Goal: Task Accomplishment & Management: Manage account settings

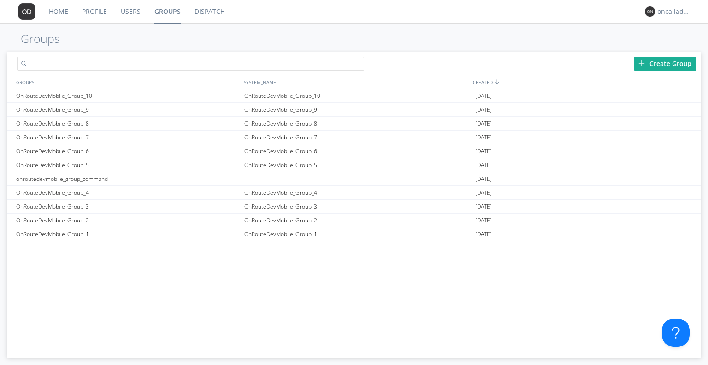
click at [229, 61] on input "text" at bounding box center [190, 64] width 347 height 14
click at [649, 64] on div "Create Group" at bounding box center [665, 64] width 63 height 14
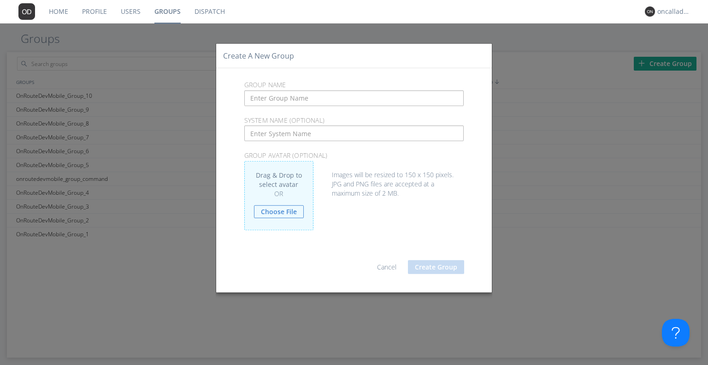
click at [395, 264] on link "Cancel" at bounding box center [386, 266] width 19 height 9
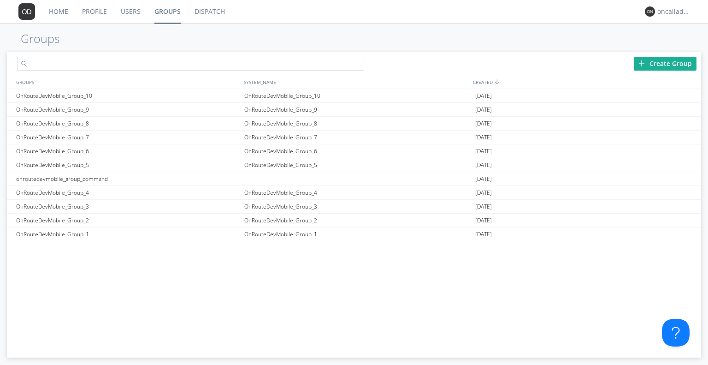
click at [238, 68] on input "text" at bounding box center [190, 64] width 347 height 14
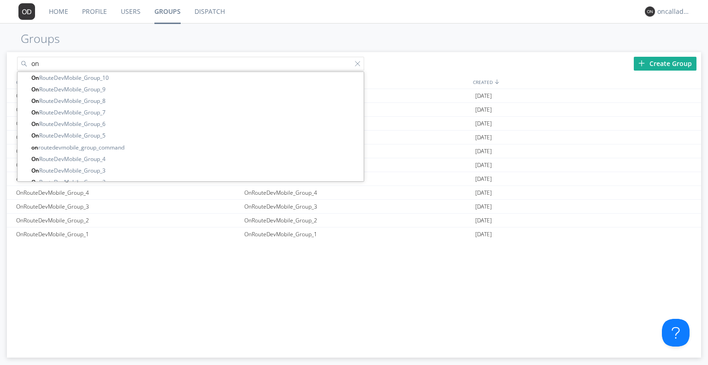
type input "o"
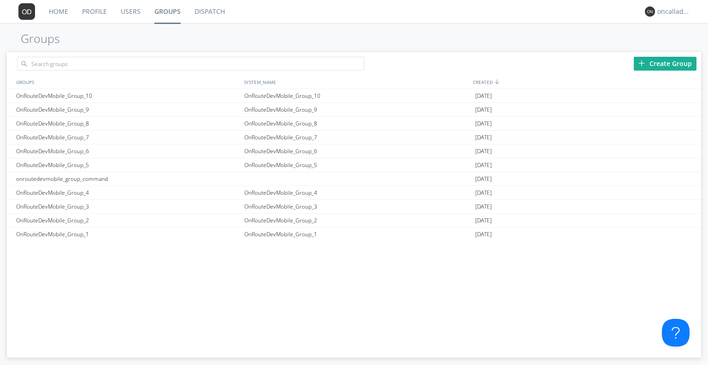
click at [662, 66] on div "Create Group" at bounding box center [665, 64] width 63 height 14
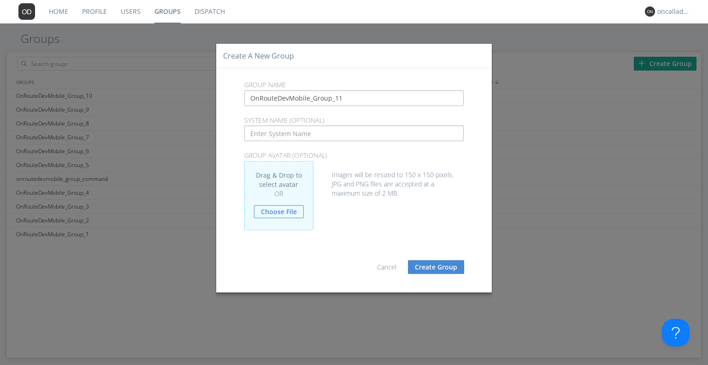
type input "OnRouteDevMobile_Group_11"
click at [436, 264] on button "Create Group" at bounding box center [436, 266] width 56 height 14
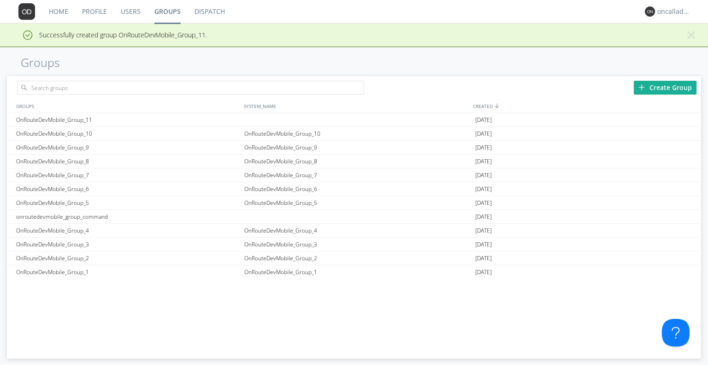
click at [656, 90] on div "Create Group" at bounding box center [665, 88] width 63 height 14
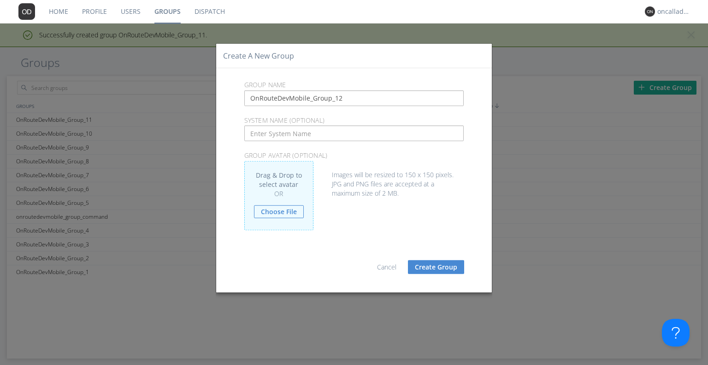
type input "OnRouteDevMobile_Group_12"
click at [455, 260] on button "Create Group" at bounding box center [436, 266] width 56 height 14
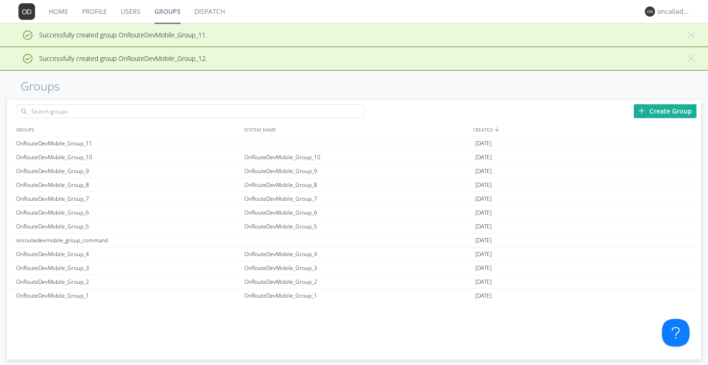
click at [667, 110] on div "Create Group GROUPS SYSTEM_NAME CREATED OnRouteDevMobile_Group_11 2025-09-09 On…" at bounding box center [354, 229] width 694 height 259
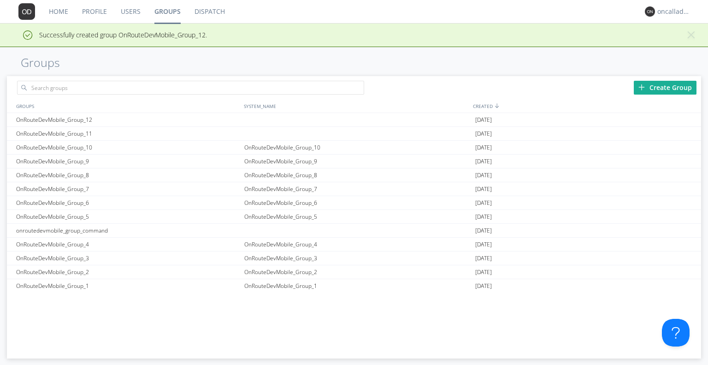
click at [649, 89] on div "Create Group" at bounding box center [665, 88] width 63 height 14
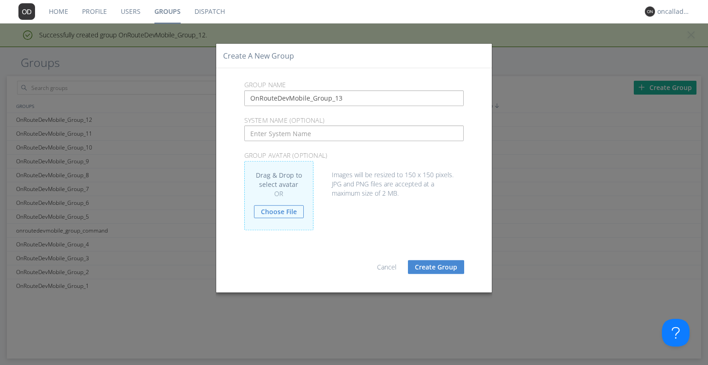
type input "OnRouteDevMobile_Group_13"
click at [439, 267] on button "Create Group" at bounding box center [436, 266] width 56 height 14
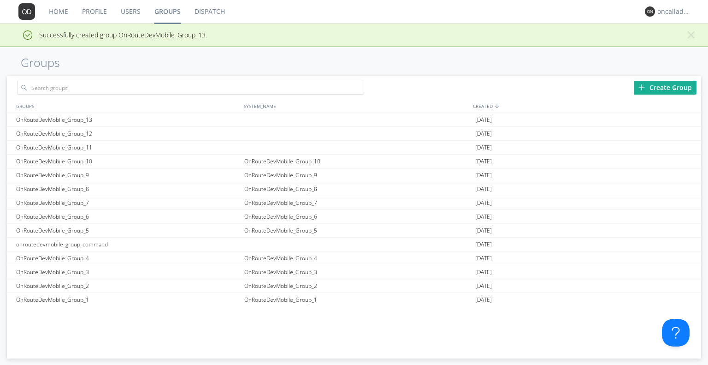
click at [647, 81] on div "Create Group" at bounding box center [665, 88] width 63 height 14
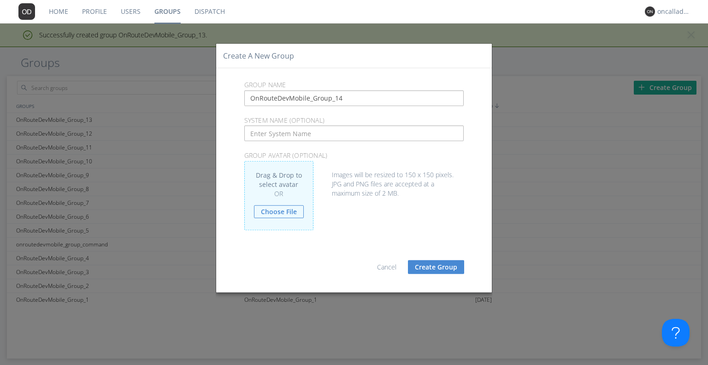
type input "OnRouteDevMobile_Group_14"
click at [452, 263] on button "Create Group" at bounding box center [436, 266] width 56 height 14
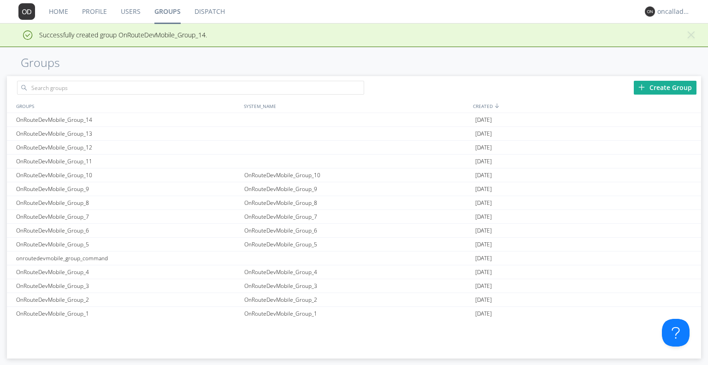
click at [655, 109] on div "CREATED" at bounding box center [586, 105] width 230 height 13
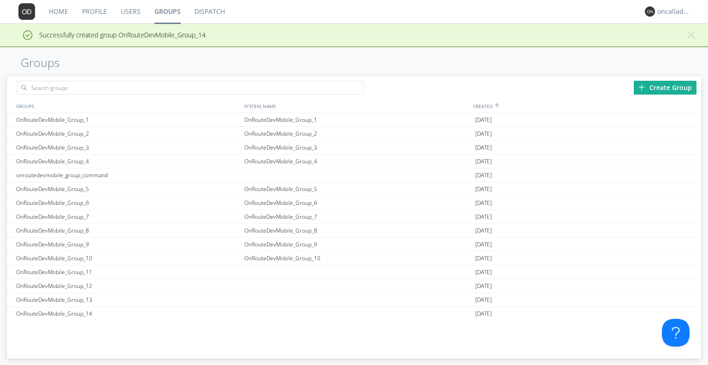
click at [648, 88] on div "Create Group" at bounding box center [665, 88] width 63 height 14
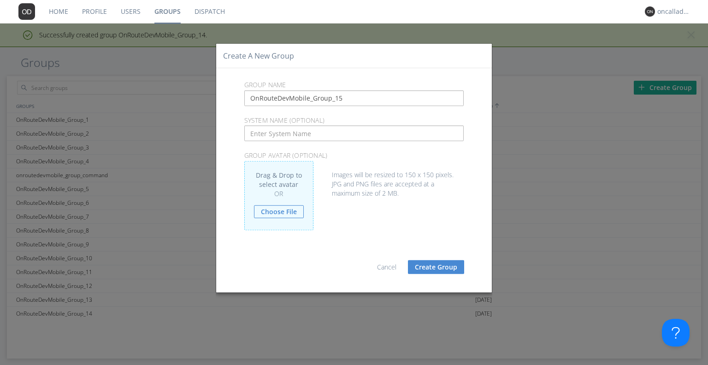
type input "OnRouteDevMobile_Group_15"
click at [424, 272] on button "Create Group" at bounding box center [436, 266] width 56 height 14
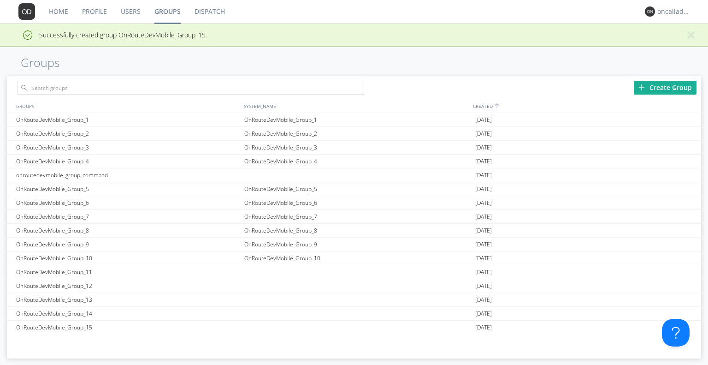
click at [645, 88] on img at bounding box center [641, 87] width 6 height 6
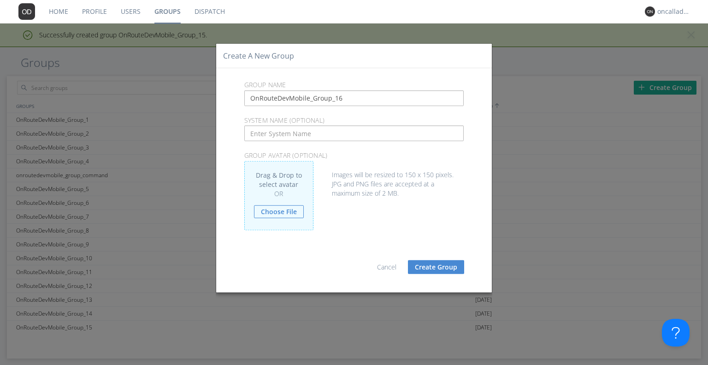
type input "OnRouteDevMobile_Group_16"
click at [453, 266] on button "Create Group" at bounding box center [436, 266] width 56 height 14
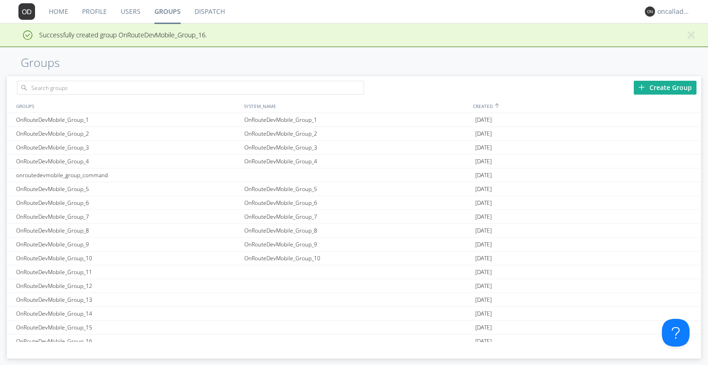
click at [659, 85] on div "Create Group" at bounding box center [665, 88] width 63 height 14
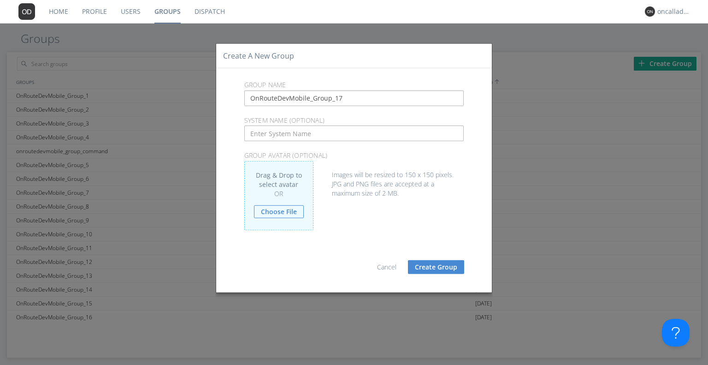
type input "OnRouteDevMobile_Group_17"
click at [444, 255] on div "Cancel Create Group" at bounding box center [354, 261] width 280 height 37
click at [434, 271] on button "Create Group" at bounding box center [436, 266] width 56 height 14
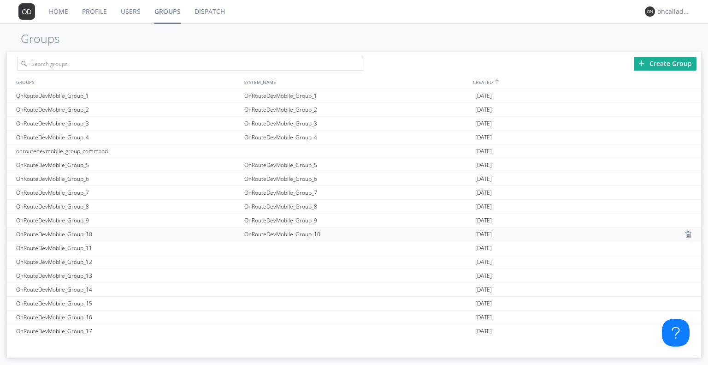
scroll to position [1, 0]
click at [88, 329] on div "OnRouteDevMobile_Group_17" at bounding box center [128, 330] width 228 height 14
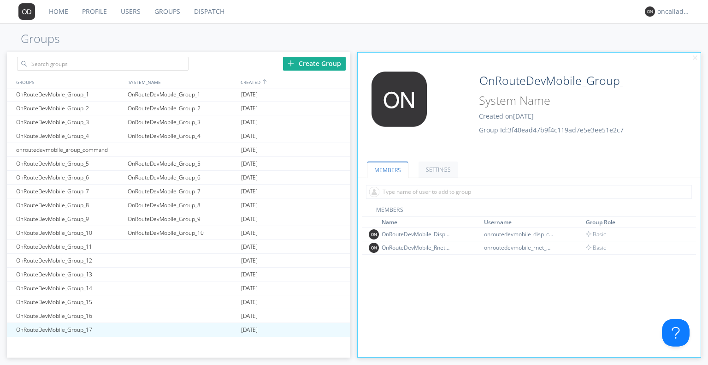
type input "OnRouteDevMobile_Group_10"
click at [335, 328] on div at bounding box center [338, 329] width 9 height 7
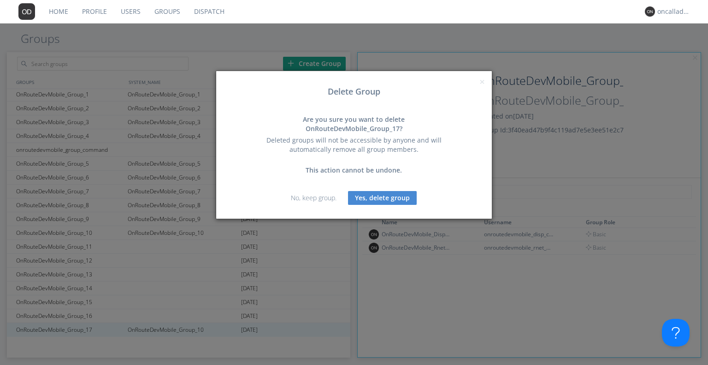
click at [382, 191] on button "Yes, delete group" at bounding box center [382, 198] width 69 height 14
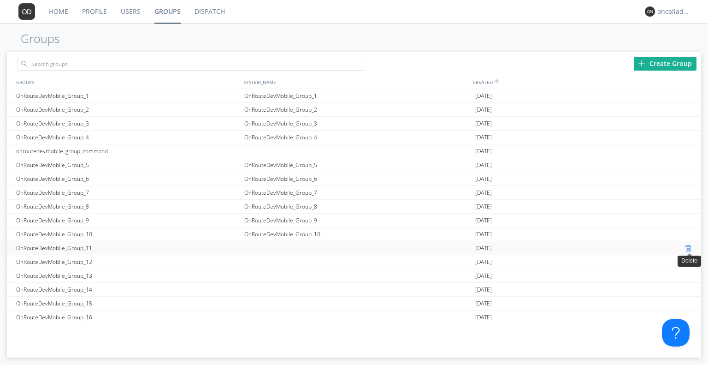
click at [688, 245] on div at bounding box center [689, 247] width 9 height 7
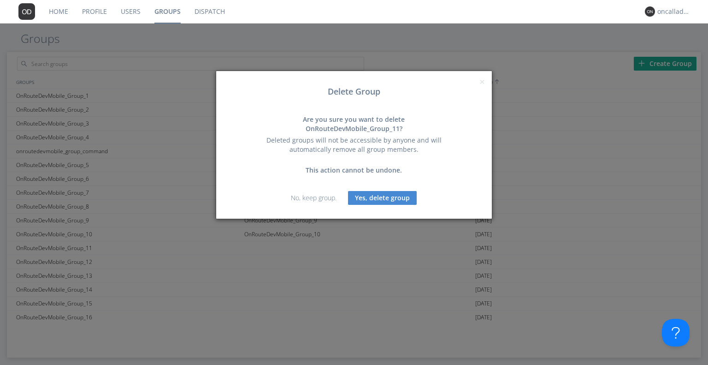
click at [377, 194] on button "Yes, delete group" at bounding box center [382, 198] width 69 height 14
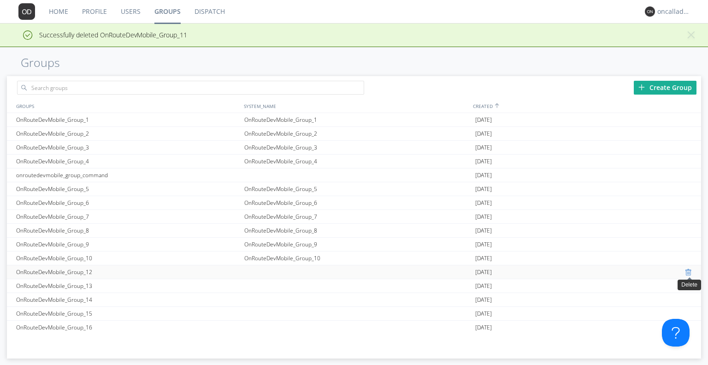
click at [687, 273] on div at bounding box center [689, 271] width 9 height 7
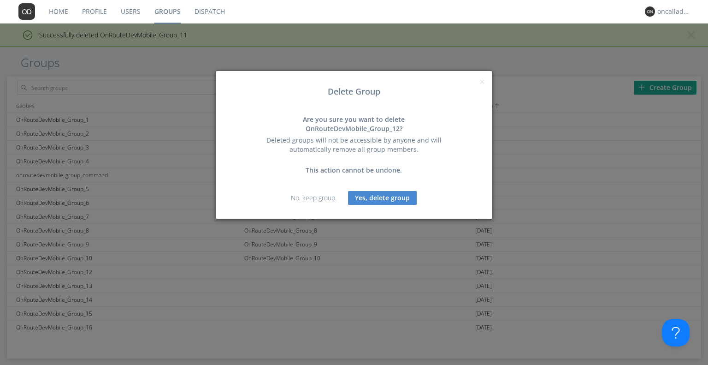
click at [392, 192] on button "Yes, delete group" at bounding box center [382, 198] width 69 height 14
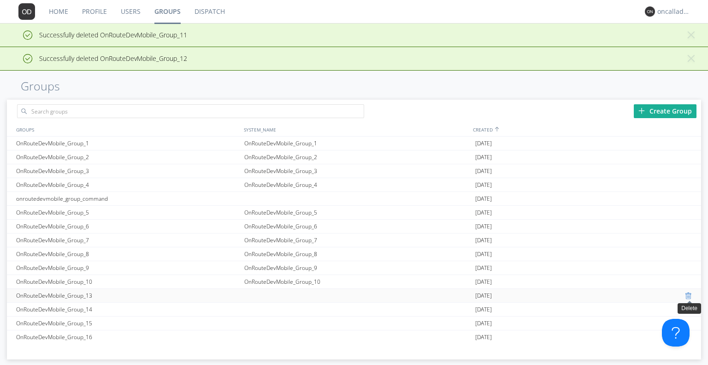
click at [686, 294] on div at bounding box center [689, 295] width 9 height 7
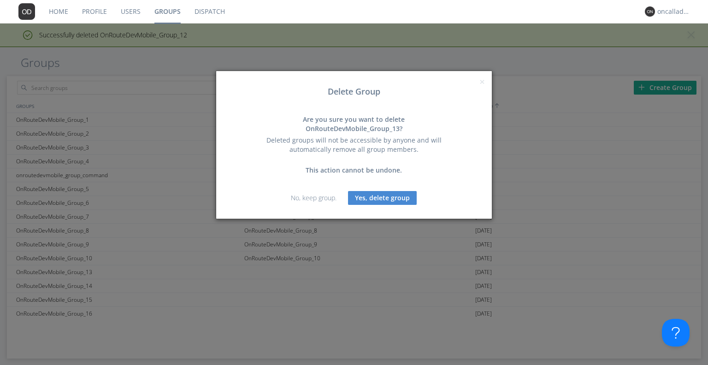
click at [385, 191] on button "Yes, delete group" at bounding box center [382, 198] width 69 height 14
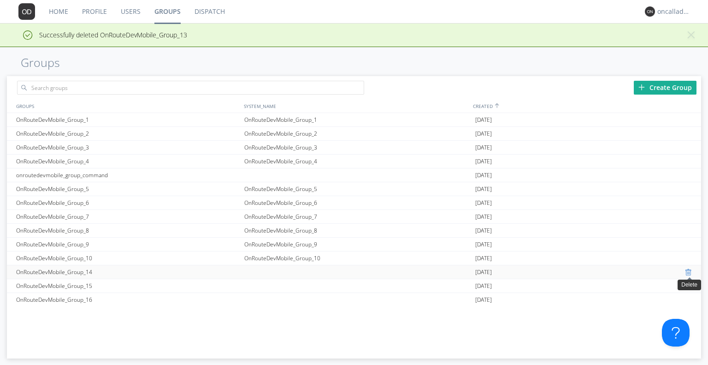
click at [688, 273] on div at bounding box center [689, 271] width 9 height 7
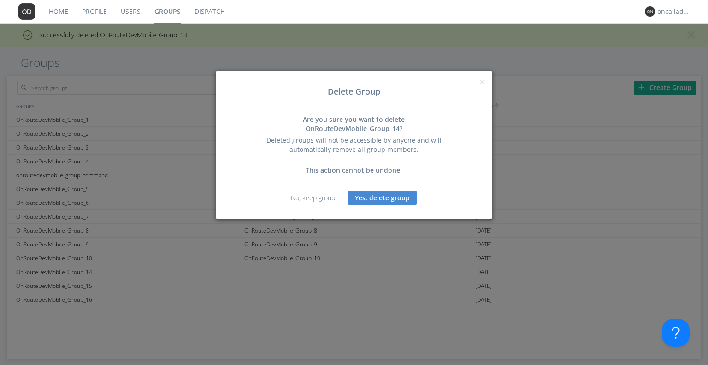
click at [405, 191] on button "Yes, delete group" at bounding box center [382, 198] width 69 height 14
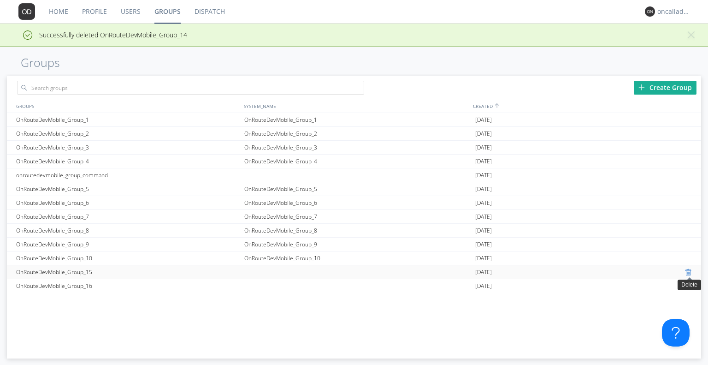
click at [688, 272] on div at bounding box center [689, 271] width 9 height 7
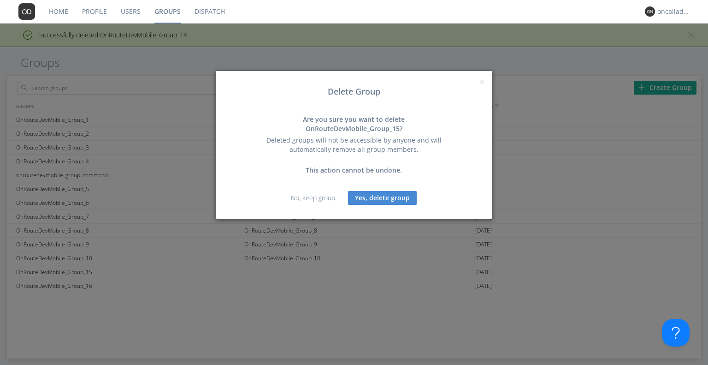
click at [376, 191] on button "Yes, delete group" at bounding box center [382, 198] width 69 height 14
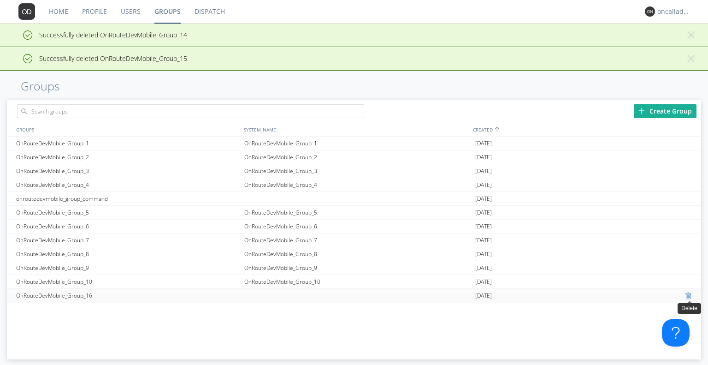
click at [688, 294] on div at bounding box center [689, 295] width 9 height 7
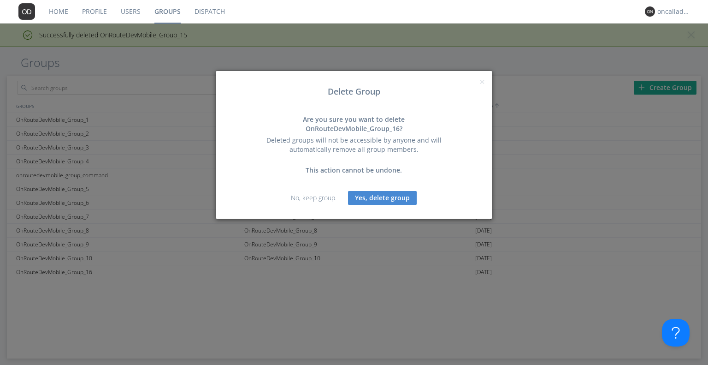
click at [389, 191] on button "Yes, delete group" at bounding box center [382, 198] width 69 height 14
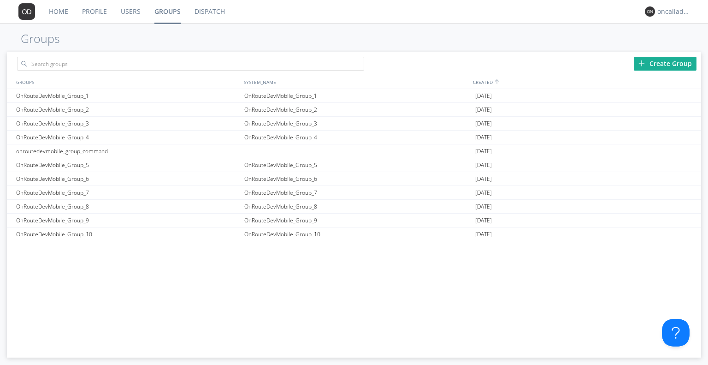
click at [396, 42] on h1 "Groups" at bounding box center [354, 38] width 708 height 13
click at [673, 67] on div "Create Group" at bounding box center [665, 64] width 63 height 14
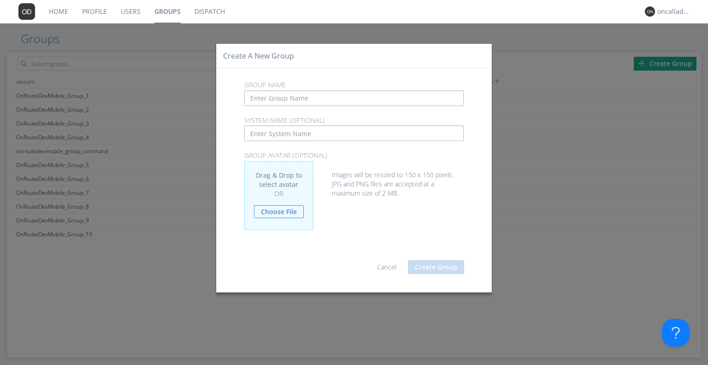
click at [306, 103] on input "text" at bounding box center [354, 98] width 220 height 16
click at [388, 267] on link "Cancel" at bounding box center [386, 266] width 19 height 9
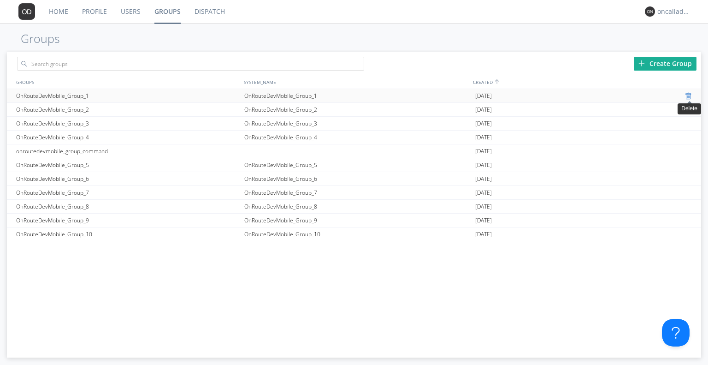
click at [689, 95] on div at bounding box center [689, 95] width 9 height 7
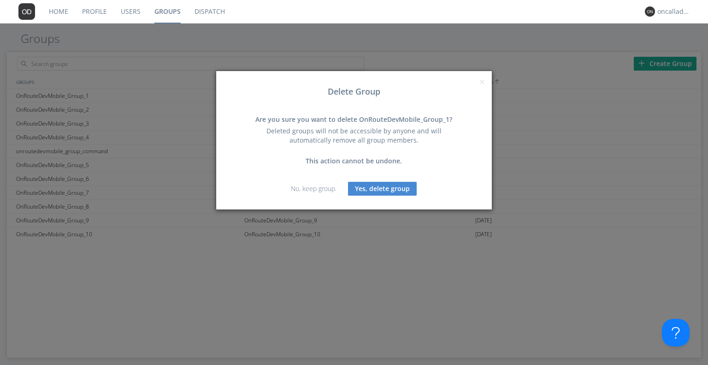
click at [326, 189] on link "No, keep group." at bounding box center [314, 188] width 46 height 9
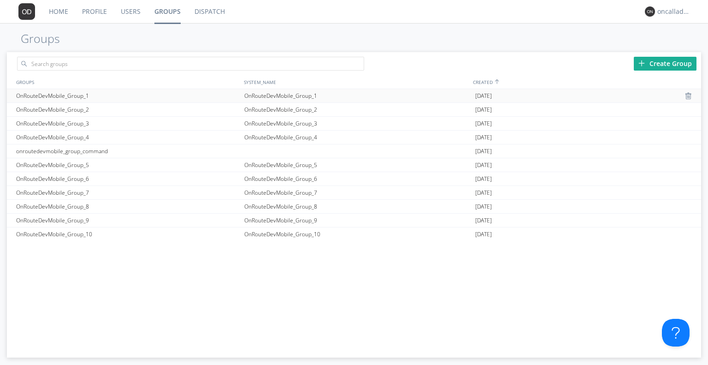
click at [233, 98] on div "OnRouteDevMobile_Group_1" at bounding box center [128, 95] width 228 height 13
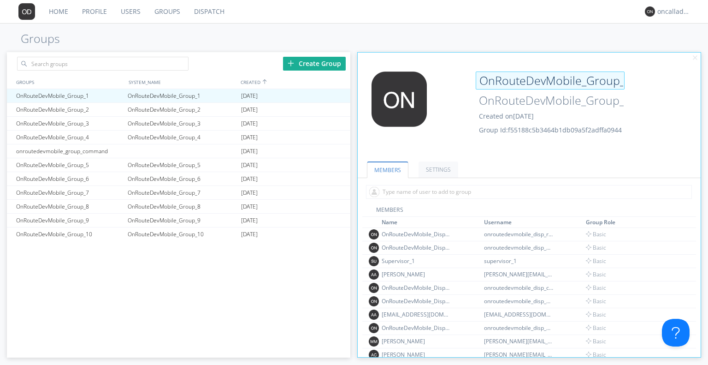
click at [607, 85] on input "OnRouteDevMobile_Group_1" at bounding box center [550, 80] width 149 height 18
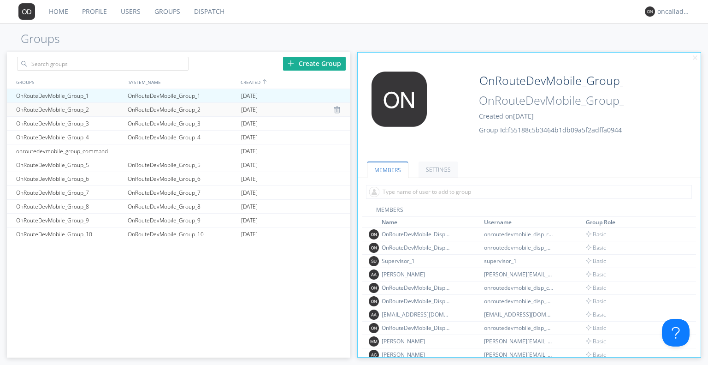
click at [84, 111] on div "OnRouteDevMobile_Group_2" at bounding box center [70, 109] width 112 height 13
type input "OnRouteDevMobile_Group_2"
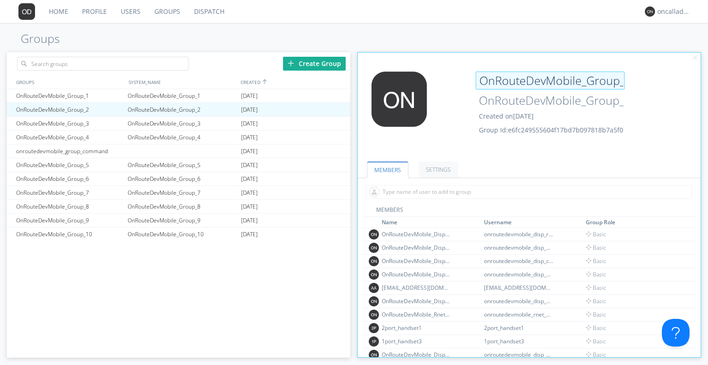
click at [615, 82] on input "OnRouteDevMobile_Group_2" at bounding box center [550, 80] width 149 height 18
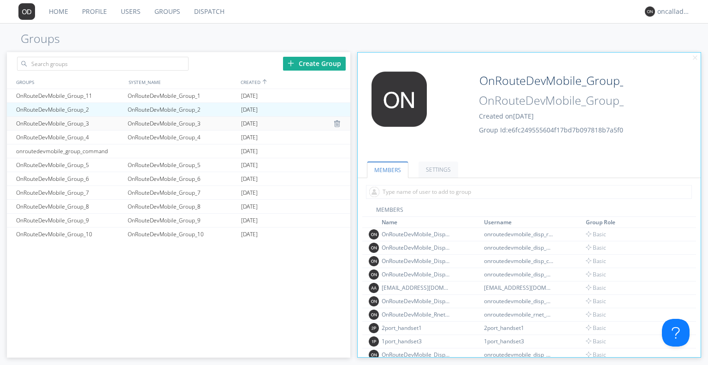
click at [79, 124] on div "OnRouteDevMobile_Group_3" at bounding box center [70, 123] width 112 height 13
type input "OnRouteDevMobile_Group_3"
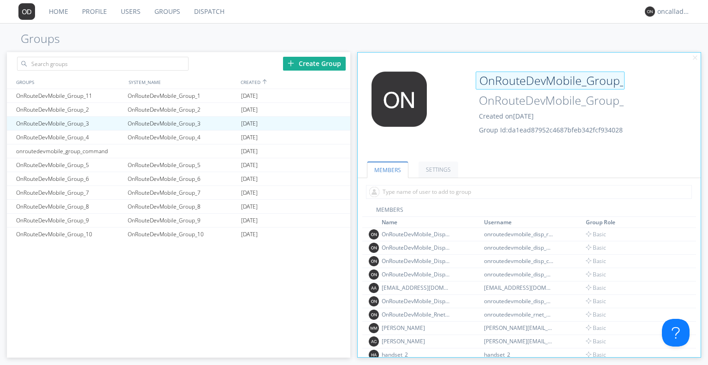
click at [615, 79] on input "OnRouteDevMobile_Group_3" at bounding box center [550, 80] width 149 height 18
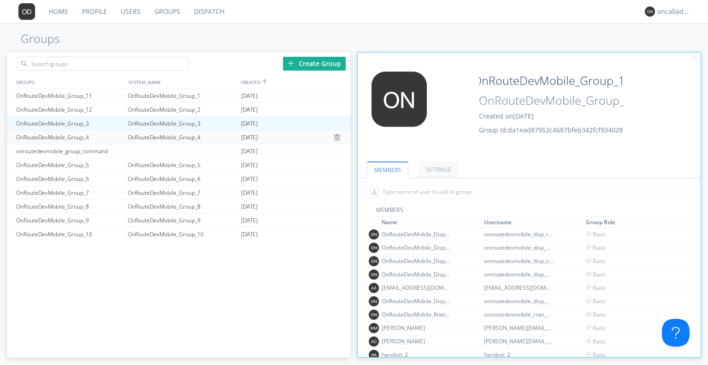
click at [85, 139] on div "OnRouteDevMobile_Group_4" at bounding box center [70, 136] width 112 height 13
type input "OnRouteDevMobile_Group_4"
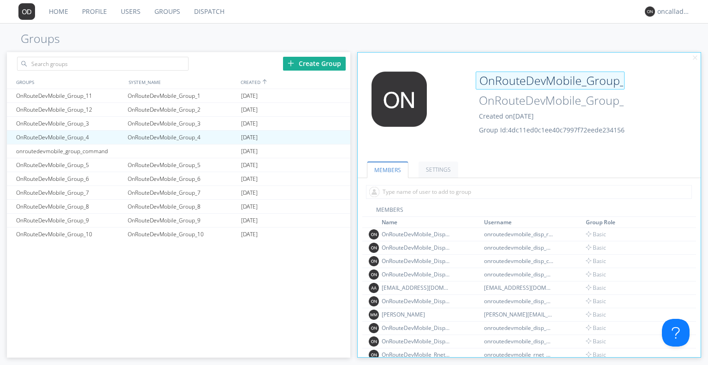
click at [605, 77] on input "OnRouteDevMobile_Group_4" at bounding box center [550, 80] width 149 height 18
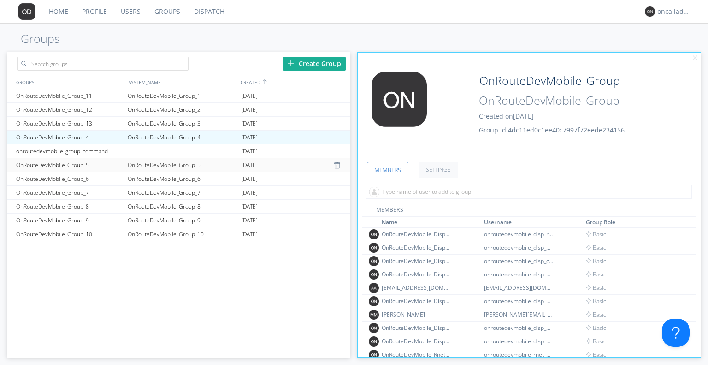
click at [96, 166] on div "OnRouteDevMobile_Group_5" at bounding box center [70, 164] width 112 height 13
type input "OnRouteDevMobile_Group_5"
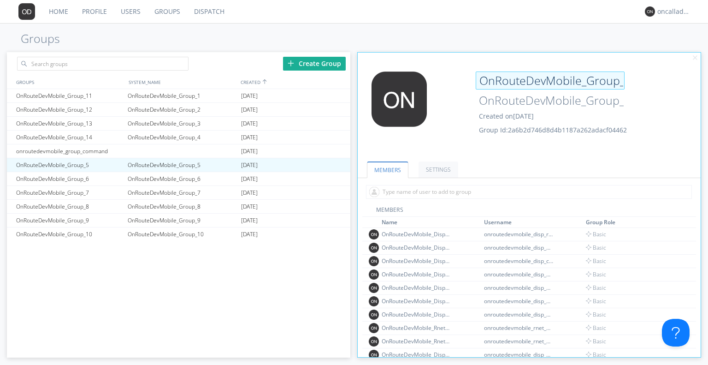
click at [616, 81] on input "OnRouteDevMobile_Group_5" at bounding box center [550, 80] width 149 height 18
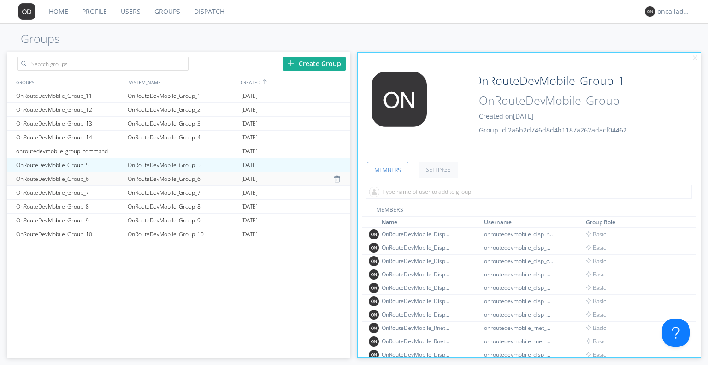
click at [82, 175] on div "OnRouteDevMobile_Group_6" at bounding box center [70, 178] width 112 height 13
type input "OnRouteDevMobile_Group_6"
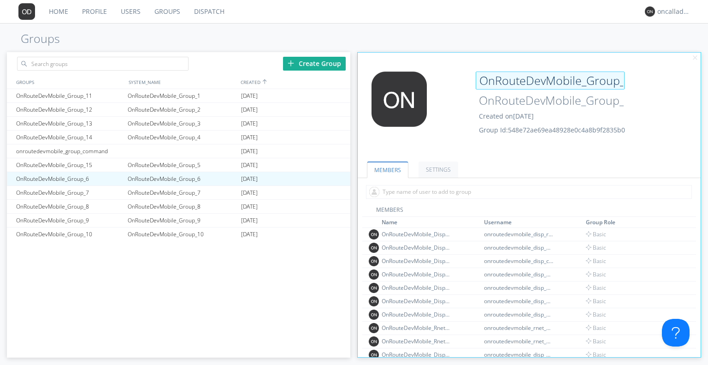
click at [599, 85] on input "OnRouteDevMobile_Group_6" at bounding box center [550, 80] width 149 height 18
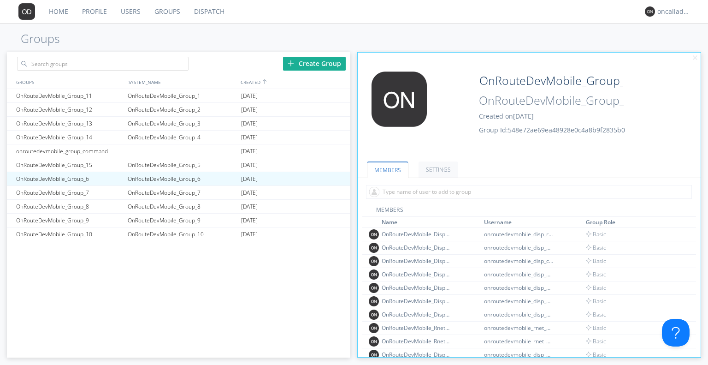
click at [559, 56] on div "Edit Avatar OnRouteDevMobile_Group_16 OnRouteDevMobile_Group_6 Created on 2025-…" at bounding box center [529, 101] width 352 height 106
click at [167, 94] on div "OnRouteDevMobile_Group_1" at bounding box center [181, 95] width 113 height 13
type input "OnRouteDevMobile_Group_11"
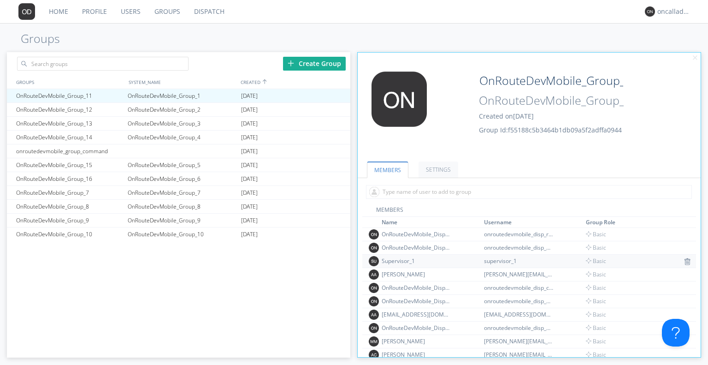
type input "Group 6"
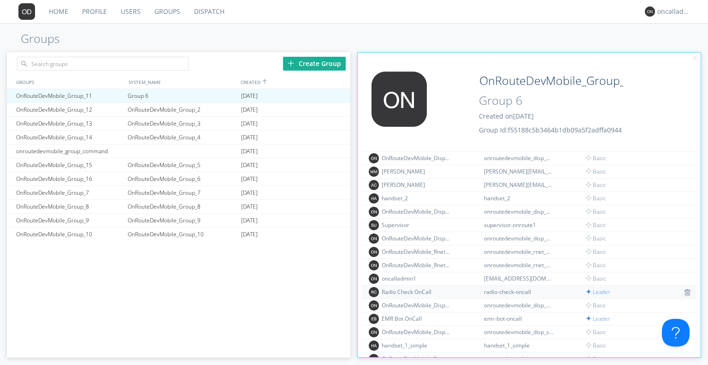
scroll to position [170, 0]
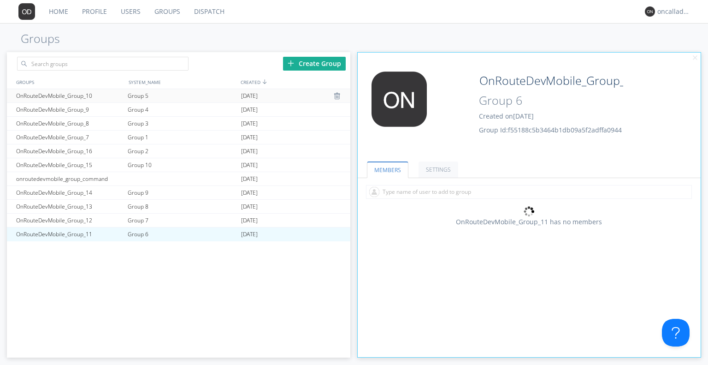
click at [141, 94] on div "Group 5" at bounding box center [181, 95] width 113 height 13
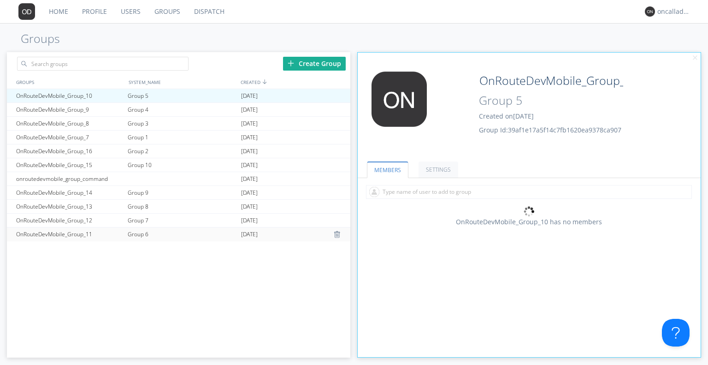
click at [126, 237] on div "Group 6" at bounding box center [181, 234] width 113 height 14
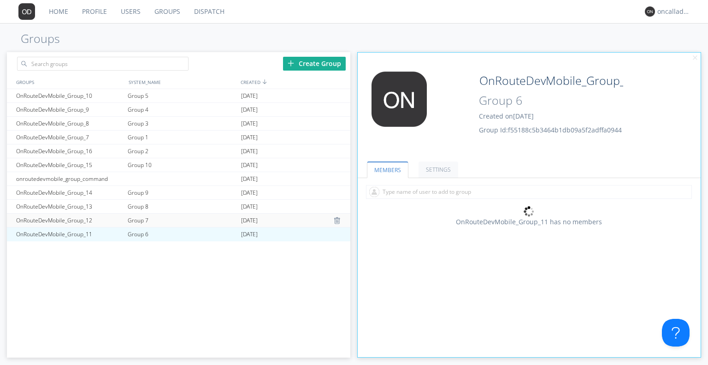
click at [141, 219] on div "Group 7" at bounding box center [181, 219] width 113 height 13
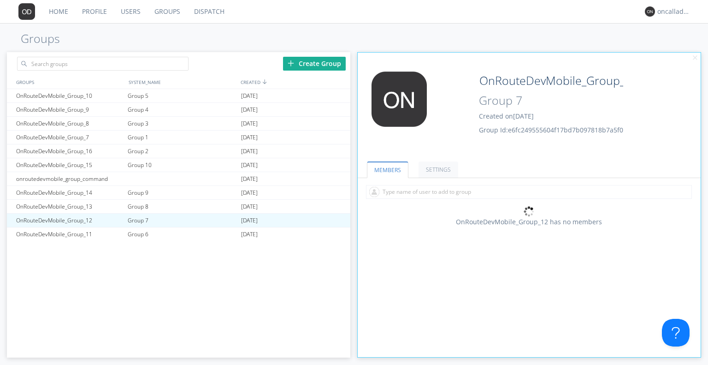
click at [127, 12] on link "Users" at bounding box center [131, 11] width 34 height 23
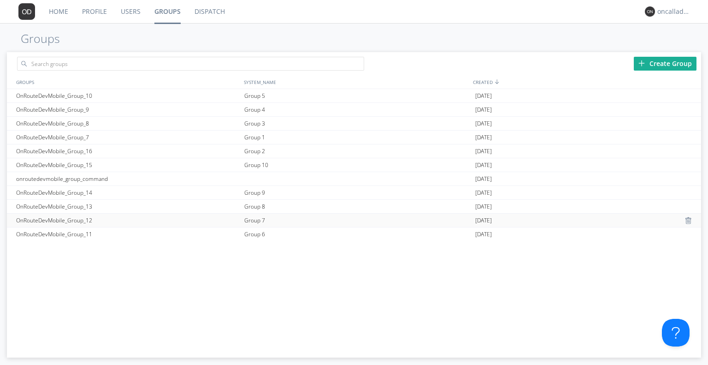
click at [92, 218] on div "OnRouteDevMobile_Group_12" at bounding box center [128, 219] width 228 height 13
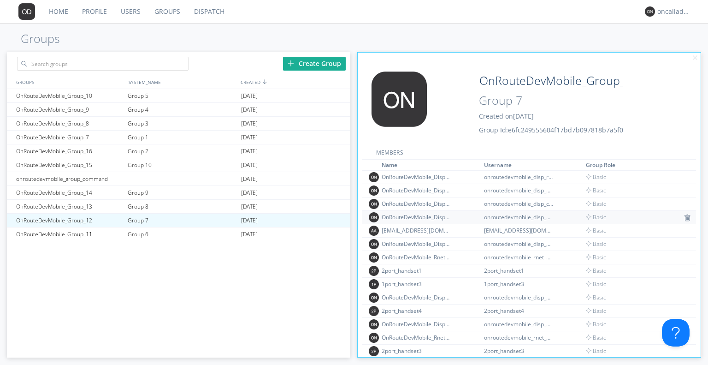
scroll to position [59, 0]
click at [202, 9] on link "Dispatch" at bounding box center [209, 11] width 44 height 23
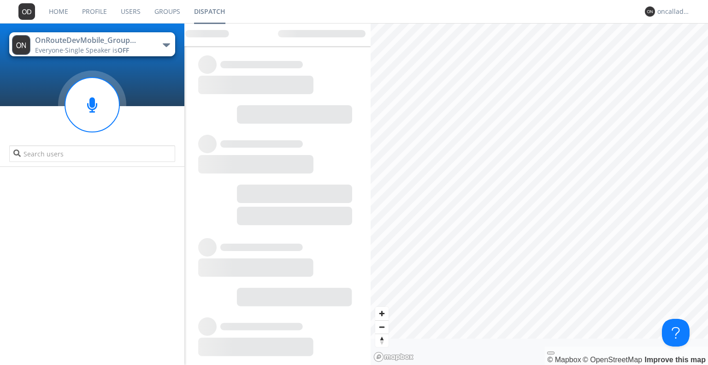
click at [126, 38] on div "OnRouteDevMobile_Group_11" at bounding box center [87, 40] width 104 height 11
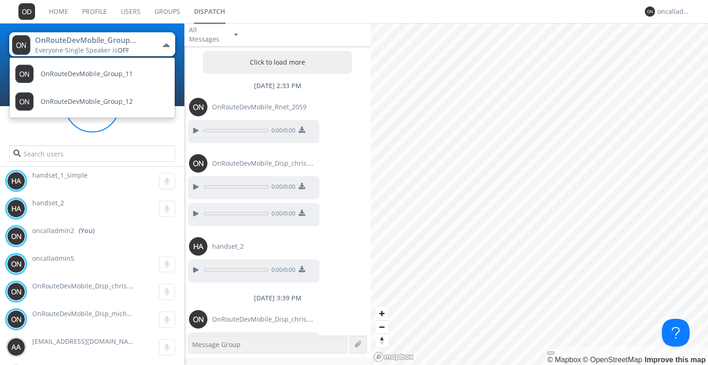
click at [126, 38] on div "OnRouteDevMobile_Group_11" at bounding box center [87, 40] width 104 height 11
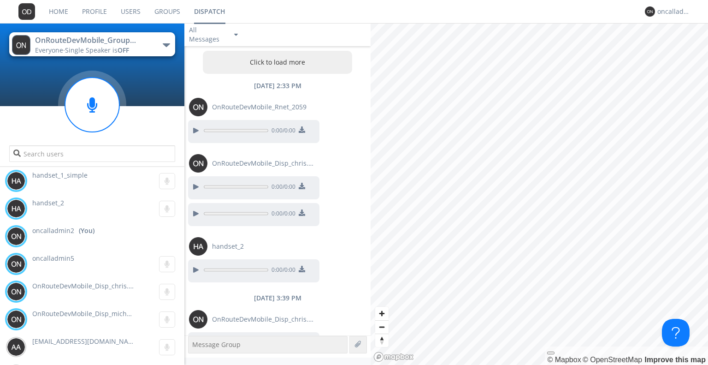
click at [164, 6] on link "Groups" at bounding box center [167, 11] width 40 height 23
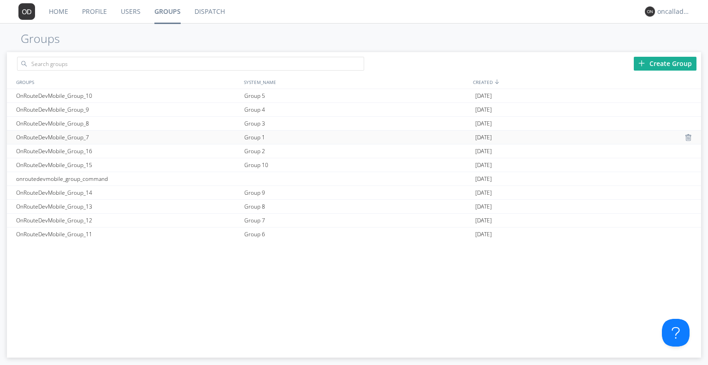
click at [259, 135] on div "Group 1" at bounding box center [357, 136] width 231 height 13
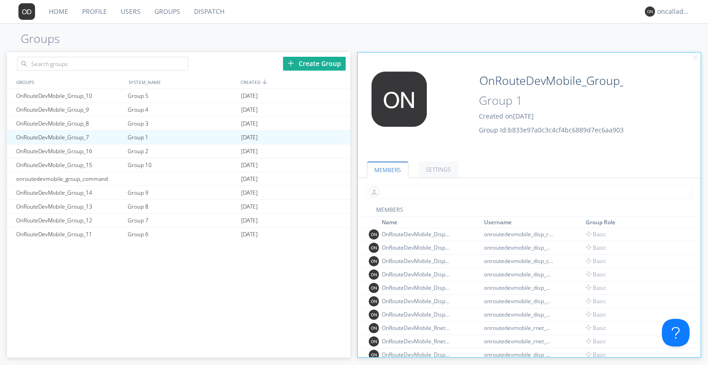
click at [423, 191] on input "text" at bounding box center [529, 192] width 326 height 14
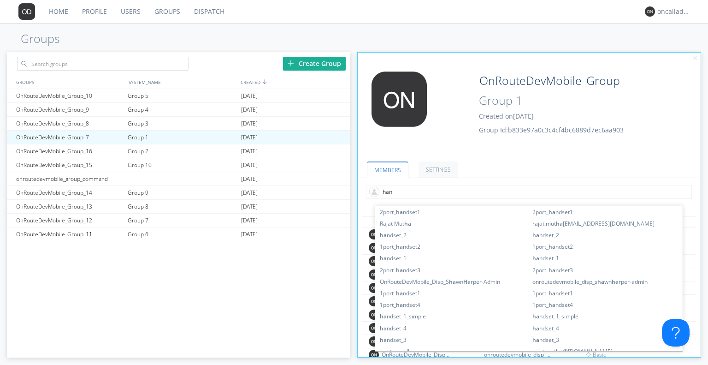
type input "hand"
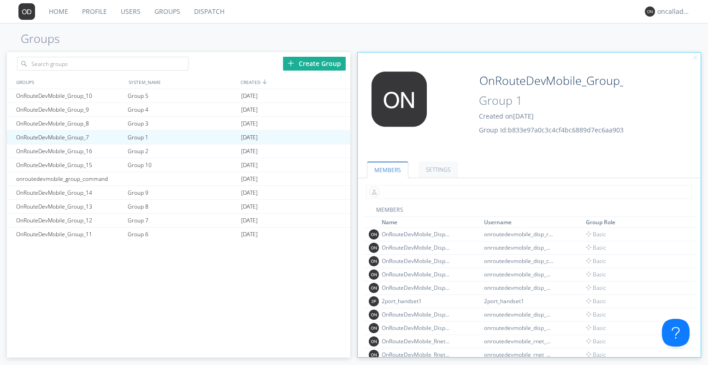
click at [412, 194] on input "text" at bounding box center [529, 192] width 326 height 14
type input "2"
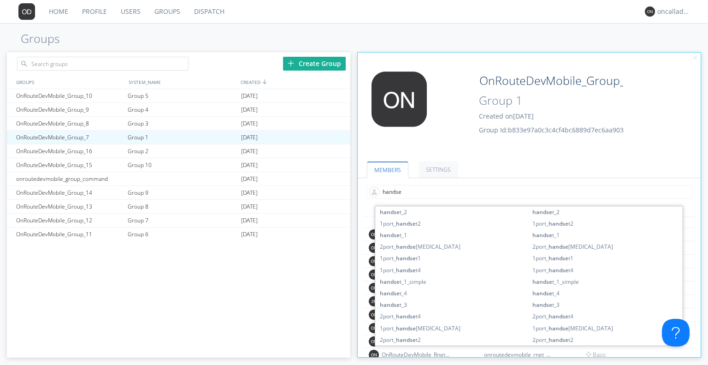
type input "handset"
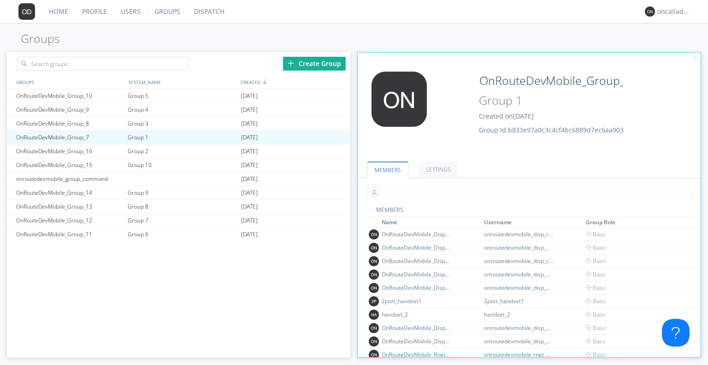
click at [407, 191] on input "text" at bounding box center [529, 192] width 326 height 14
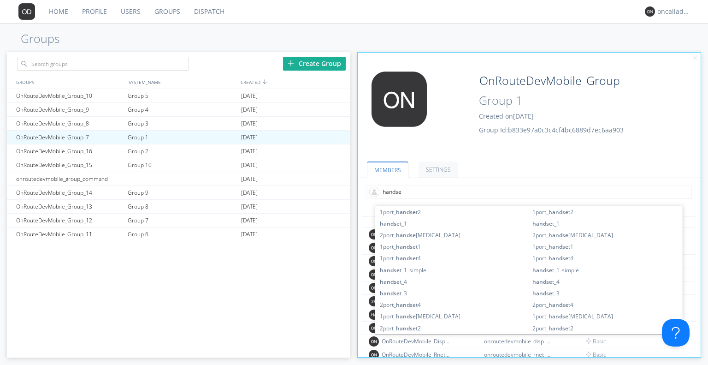
type input "handset"
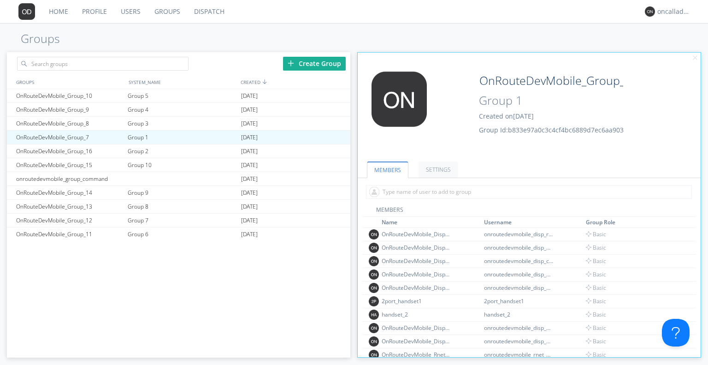
click at [396, 183] on div at bounding box center [529, 192] width 343 height 28
click at [395, 190] on input "text" at bounding box center [529, 192] width 326 height 14
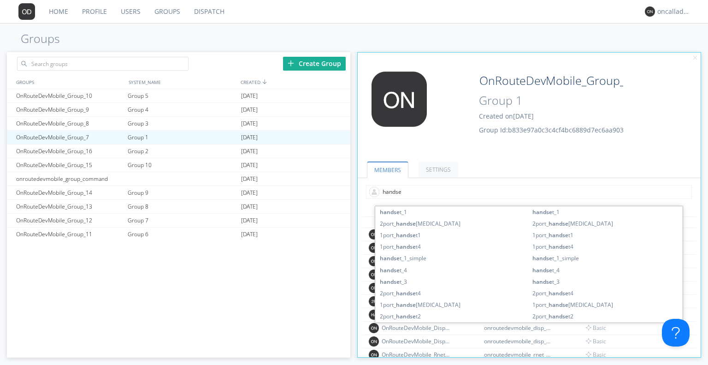
type input "handset"
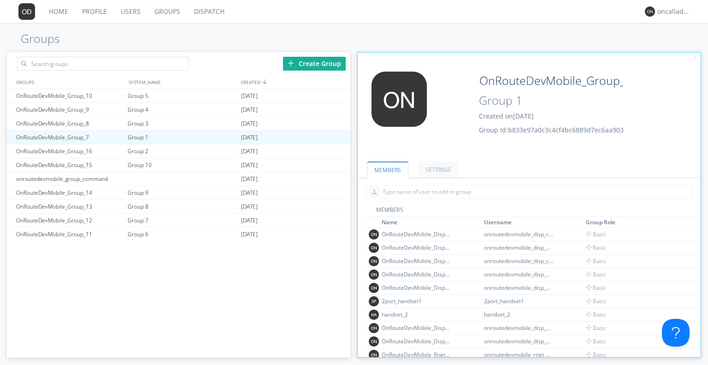
click at [207, 16] on link "Dispatch" at bounding box center [209, 11] width 44 height 23
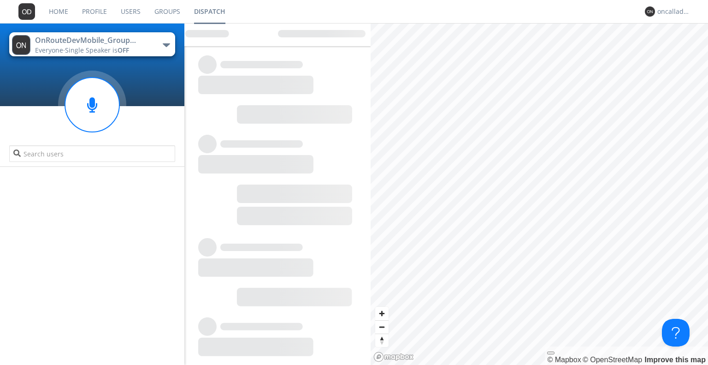
click at [142, 44] on button "OnRouteDevMobile_Group_11 Everyone · Single Speaker is OFF" at bounding box center [92, 44] width 166 height 24
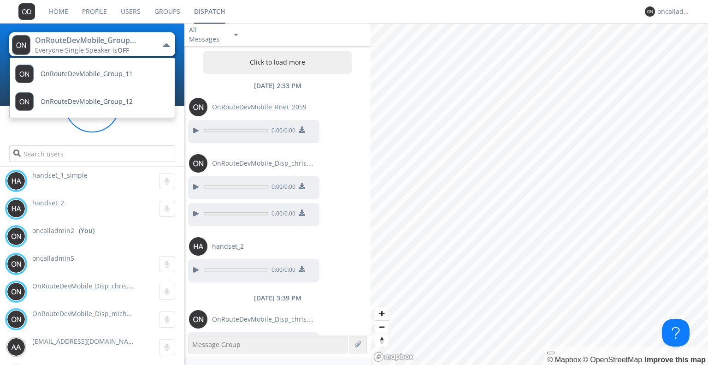
click at [136, 52] on div "Everyone · Single Speaker is OFF" at bounding box center [87, 50] width 104 height 9
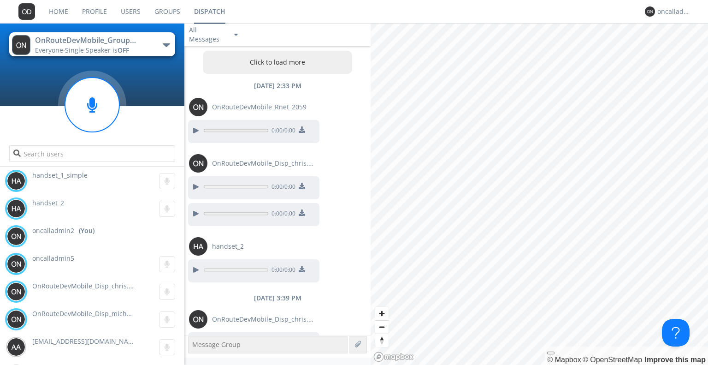
click at [130, 10] on link "Users" at bounding box center [131, 11] width 34 height 23
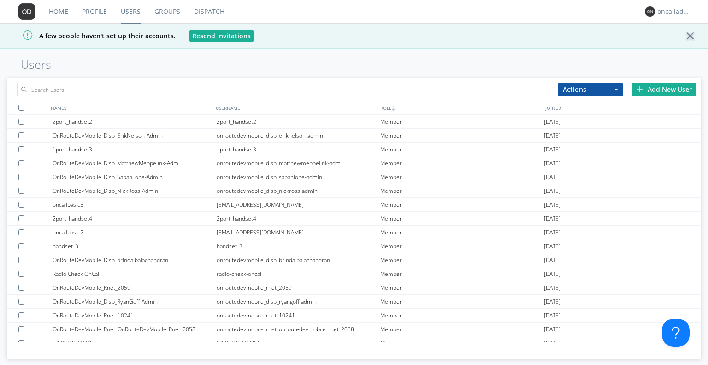
click at [166, 6] on link "Groups" at bounding box center [167, 11] width 40 height 23
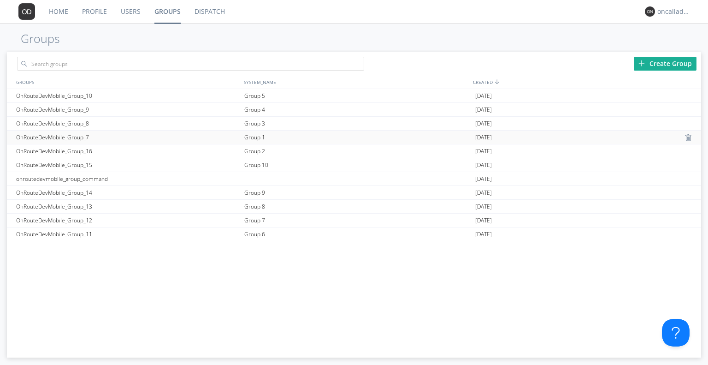
click at [248, 132] on div "Group 1" at bounding box center [357, 136] width 231 height 13
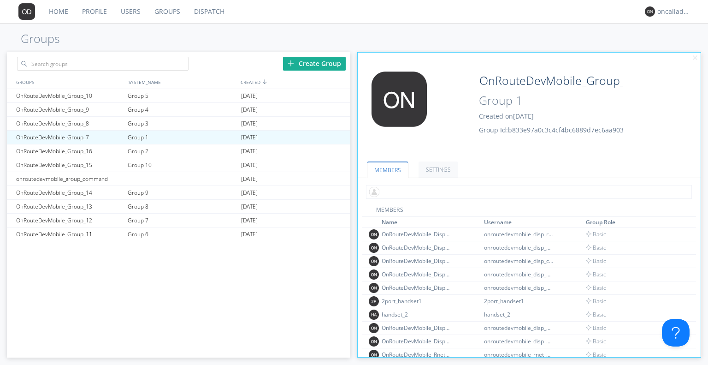
click at [450, 191] on input "text" at bounding box center [529, 192] width 326 height 14
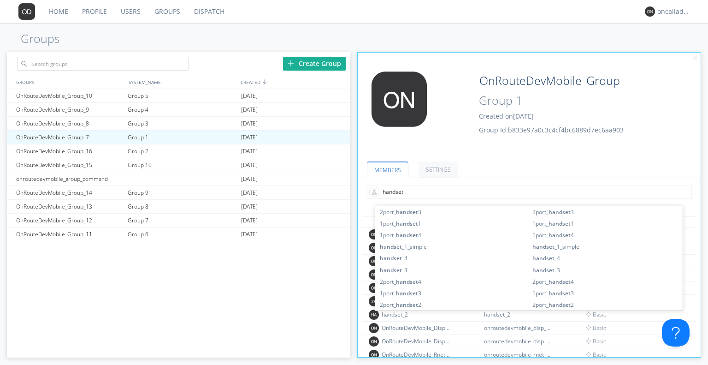
click at [433, 189] on input "handset" at bounding box center [529, 192] width 326 height 14
type input "handse"
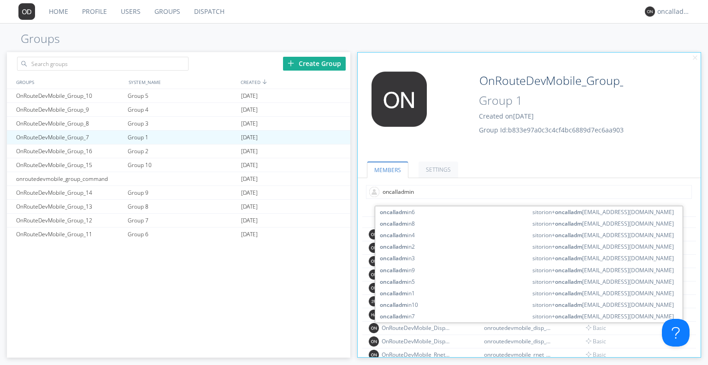
type input "oncalladmin2"
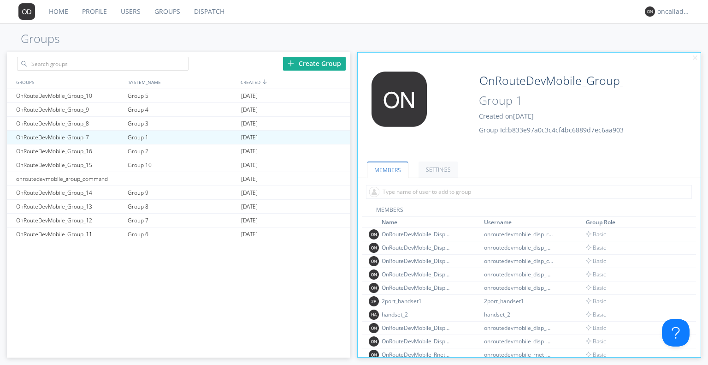
click at [209, 17] on link "Dispatch" at bounding box center [209, 11] width 44 height 23
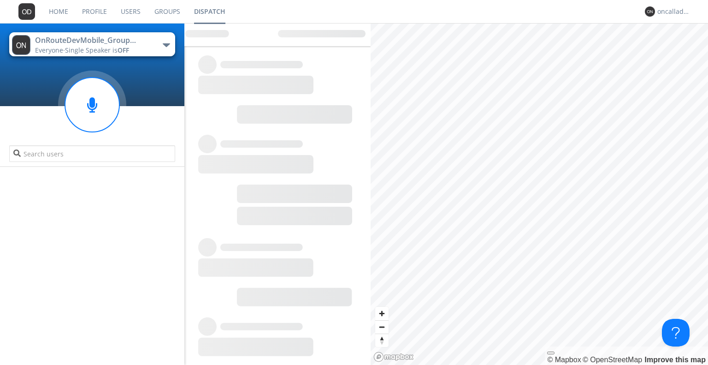
click at [109, 57] on div "OnRouteDevMobile_Group_11 Everyone · Single Speaker is OFF OnRouteDevMobile_Gro…" at bounding box center [92, 94] width 184 height 143
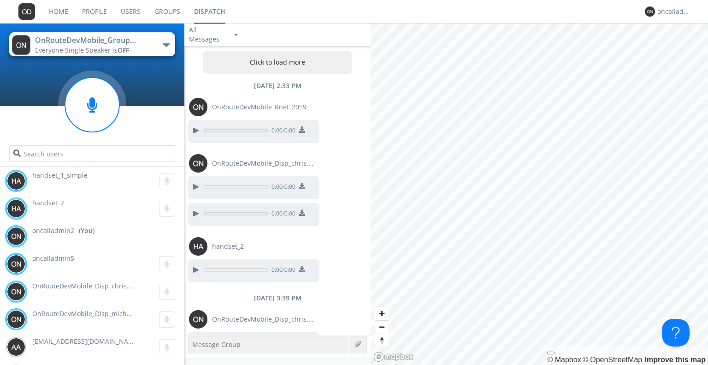
click at [116, 49] on span "Single Speaker is OFF" at bounding box center [97, 50] width 64 height 9
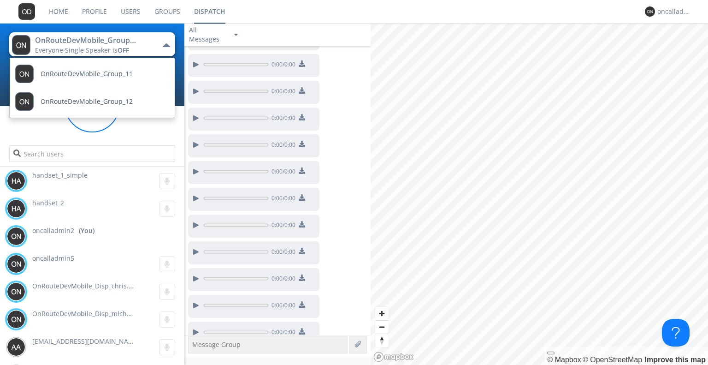
scroll to position [546, 0]
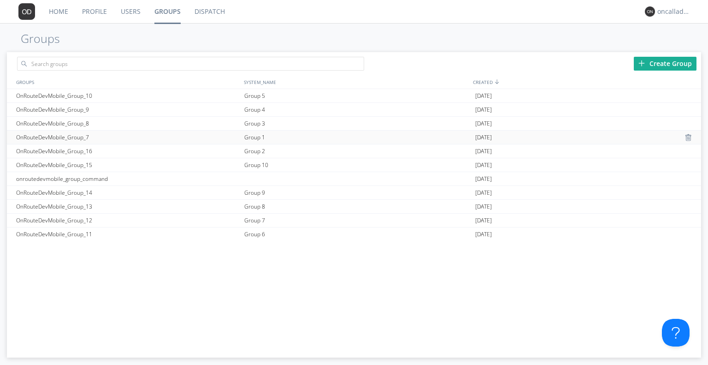
click at [263, 136] on div "Group 1" at bounding box center [357, 136] width 231 height 13
